Goal: Transaction & Acquisition: Purchase product/service

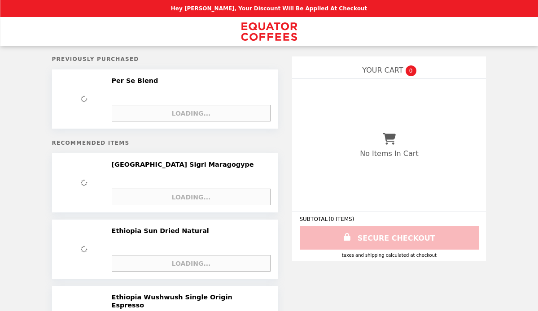
select select "**********"
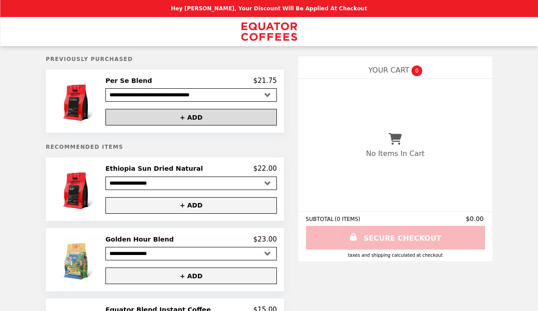
click at [193, 117] on button "+ ADD" at bounding box center [190, 117] width 171 height 17
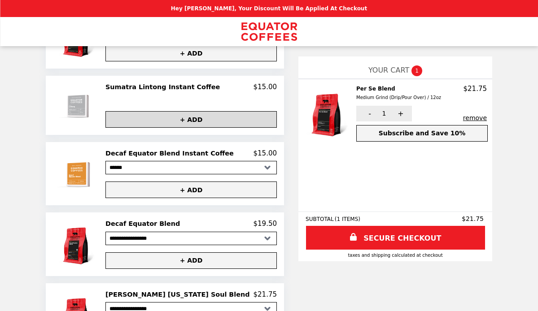
scroll to position [365, 0]
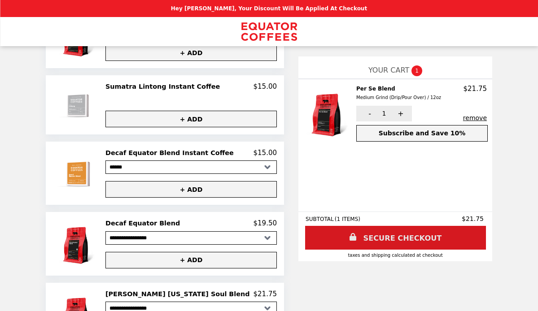
click at [380, 240] on link "SECURE CHECKOUT" at bounding box center [395, 238] width 181 height 24
